Goal: Task Accomplishment & Management: Use online tool/utility

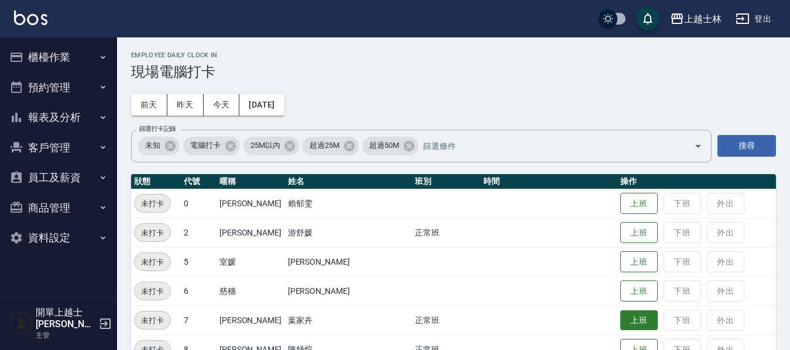
click at [620, 314] on button "上班" at bounding box center [638, 321] width 37 height 20
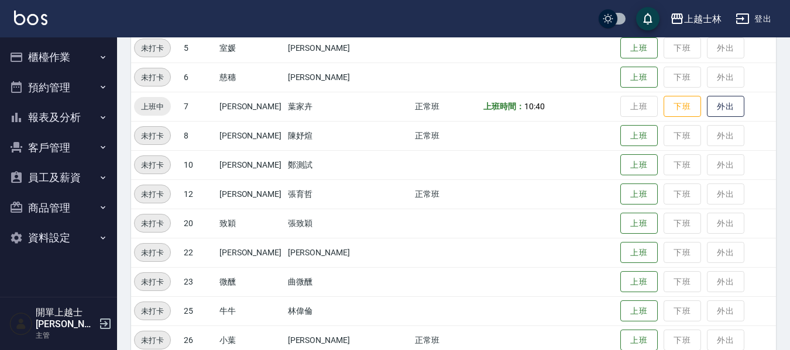
scroll to position [234, 0]
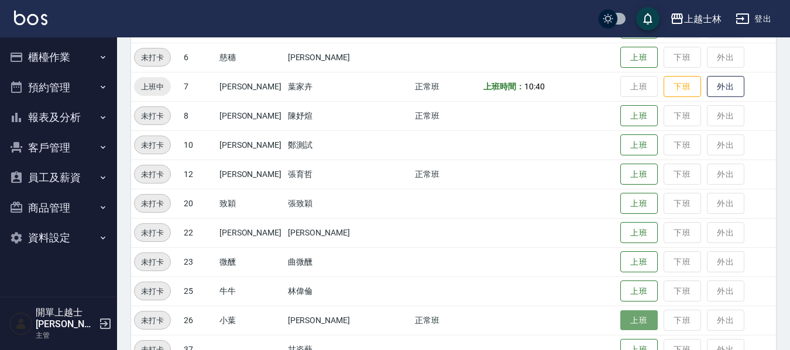
click at [620, 319] on button "上班" at bounding box center [638, 321] width 37 height 20
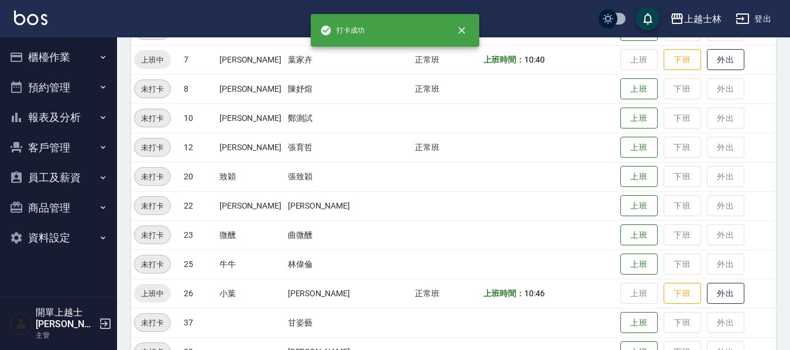
scroll to position [292, 0]
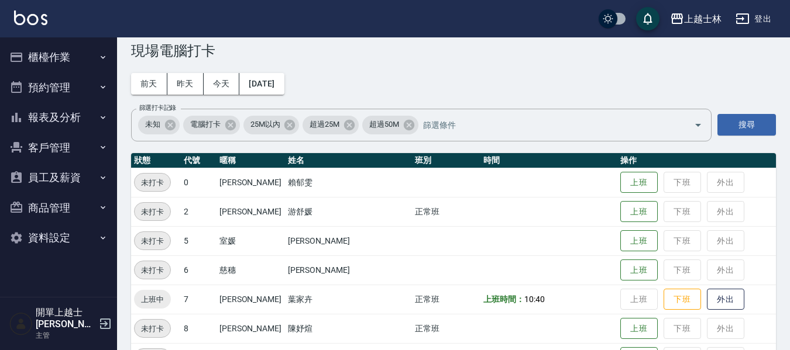
scroll to position [58, 0]
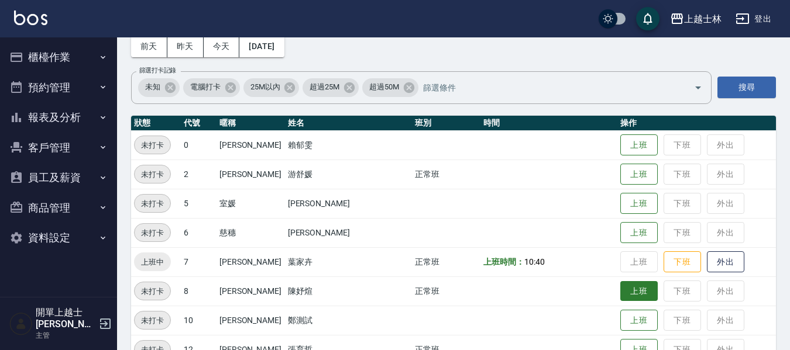
click at [625, 296] on button "上班" at bounding box center [638, 291] width 37 height 20
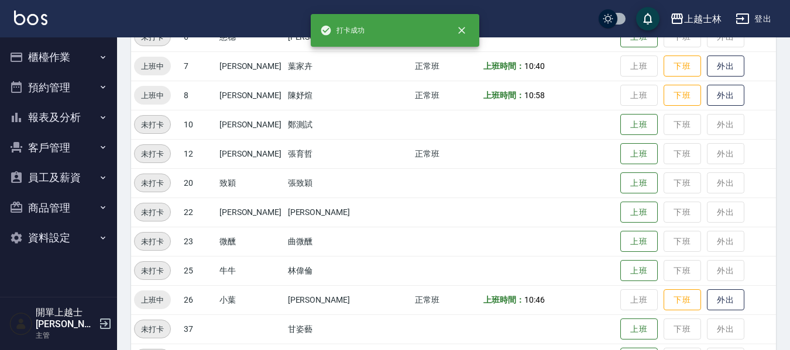
scroll to position [234, 0]
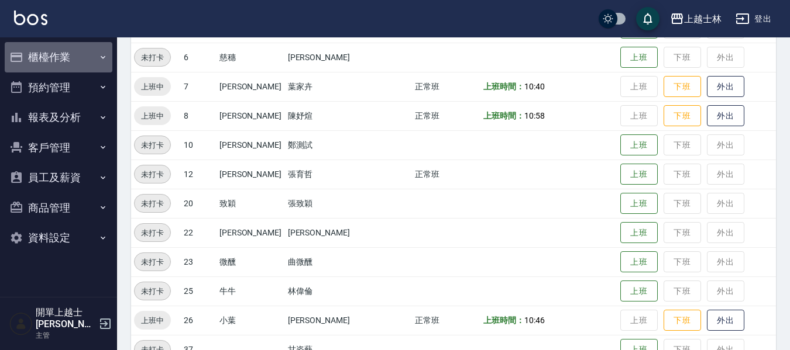
click at [70, 52] on button "櫃檯作業" at bounding box center [59, 57] width 108 height 30
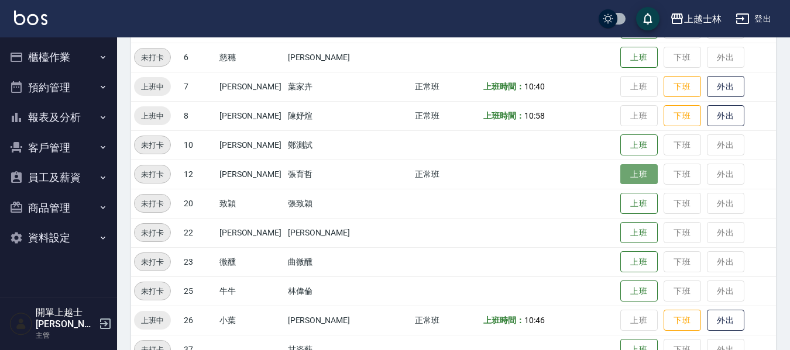
click at [620, 184] on button "上班" at bounding box center [638, 174] width 37 height 20
